Goal: Information Seeking & Learning: Learn about a topic

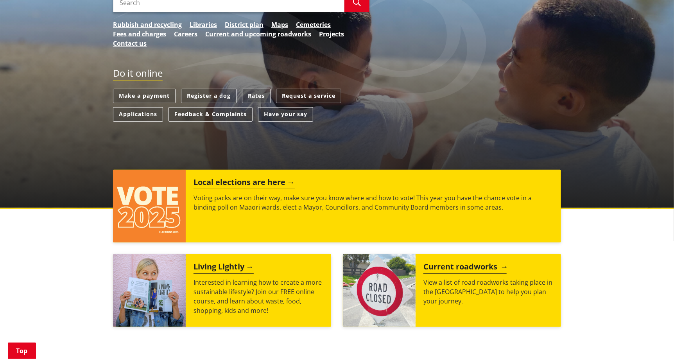
scroll to position [117, 0]
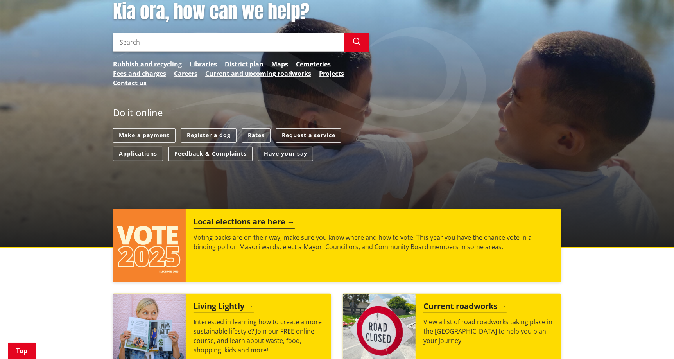
click at [180, 43] on input "Search" at bounding box center [229, 42] width 232 height 19
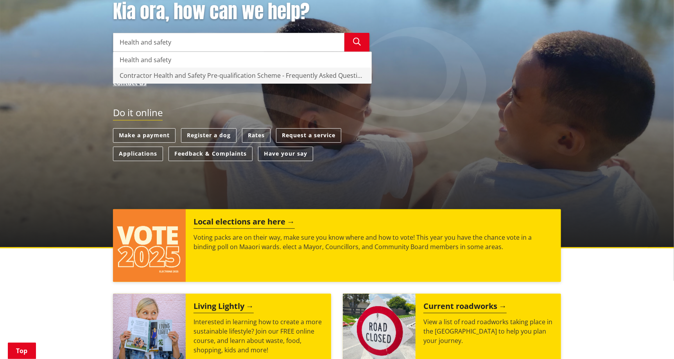
click at [190, 75] on div "Contractor Health and Safety Pre-qualification Scheme - Frequently Asked Questi…" at bounding box center [242, 76] width 258 height 16
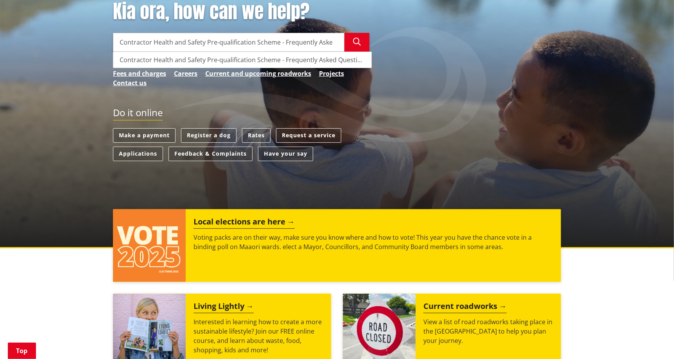
type input "Contractor Health and Safety Pre-qualification Scheme - Frequently Asked Questi…"
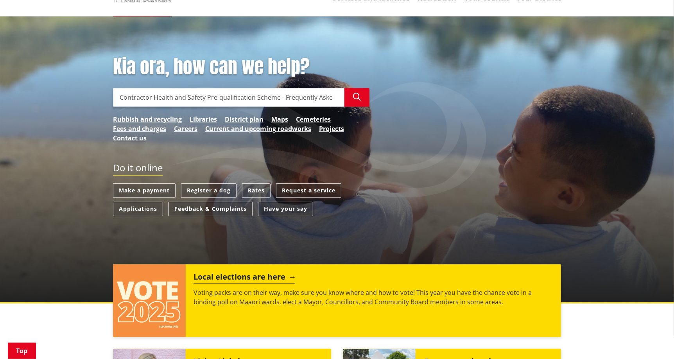
scroll to position [39, 0]
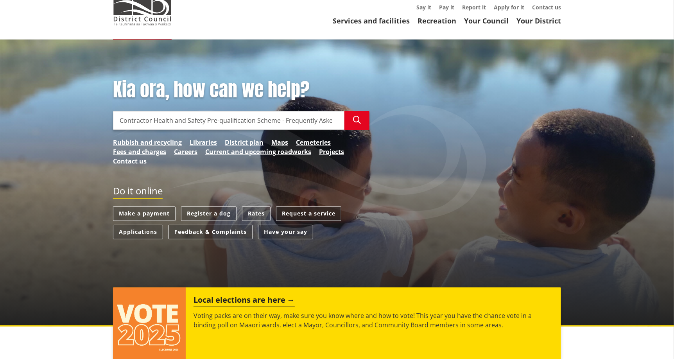
click at [300, 216] on link "Request a service" at bounding box center [308, 214] width 65 height 14
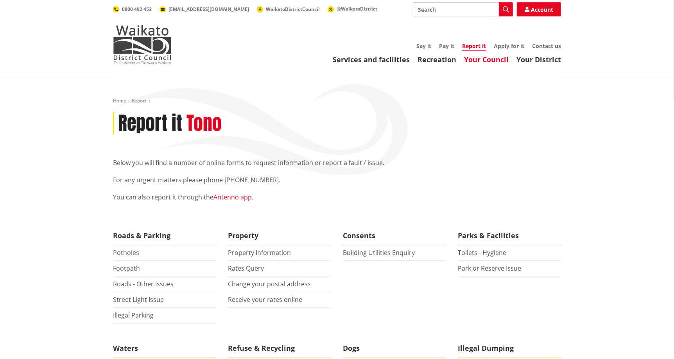
click at [481, 62] on link "Your Council" at bounding box center [486, 59] width 45 height 9
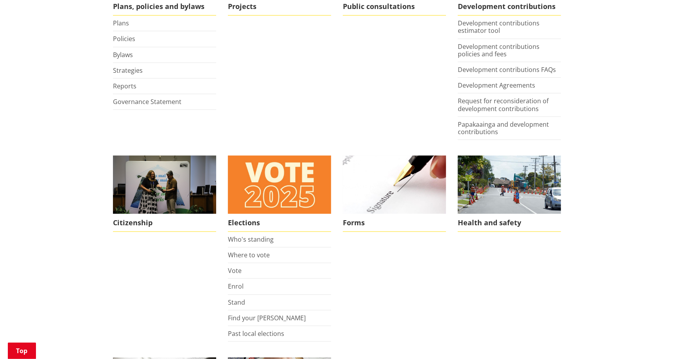
scroll to position [469, 0]
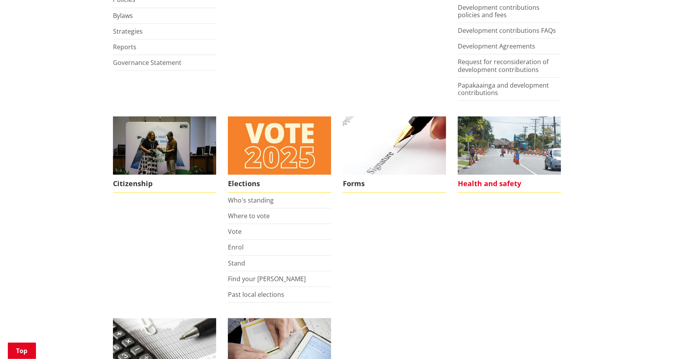
click at [484, 182] on span "Health and safety" at bounding box center [509, 184] width 103 height 18
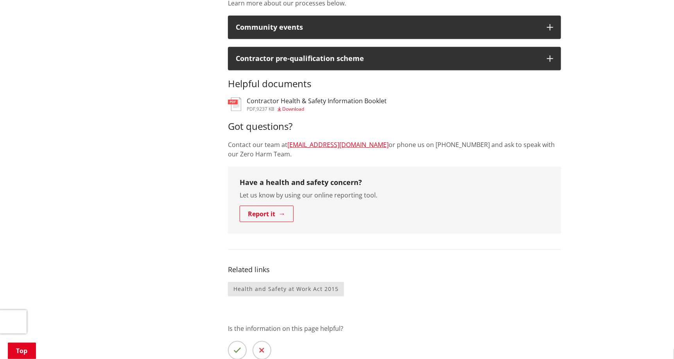
scroll to position [352, 0]
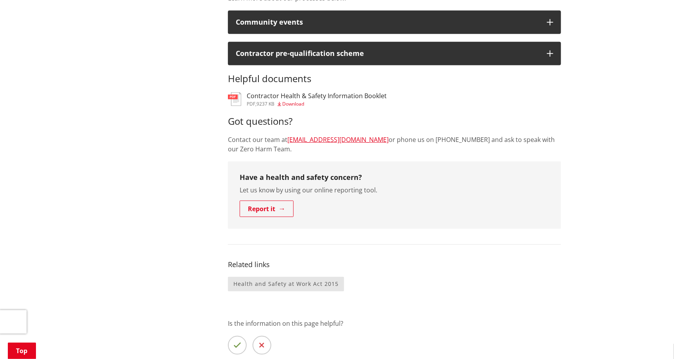
click at [319, 99] on h3 "Contractor Health & Safety Information Booklet" at bounding box center [317, 95] width 140 height 7
